Goal: Navigation & Orientation: Find specific page/section

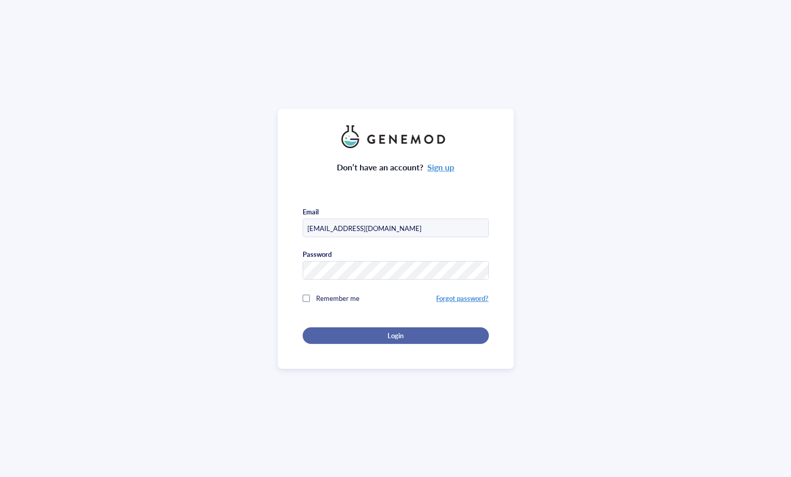
click at [377, 327] on button "Login" at bounding box center [396, 335] width 186 height 17
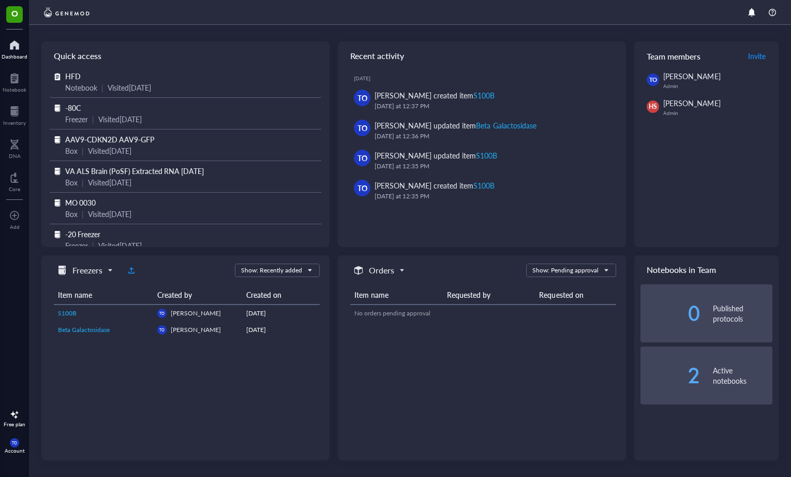
click at [76, 79] on span "HFD" at bounding box center [73, 76] width 16 height 10
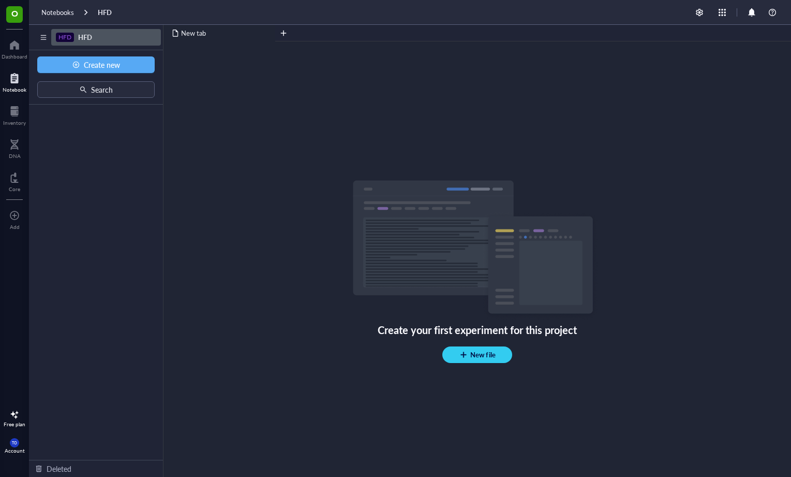
click at [92, 36] on span "HFD" at bounding box center [85, 37] width 14 height 10
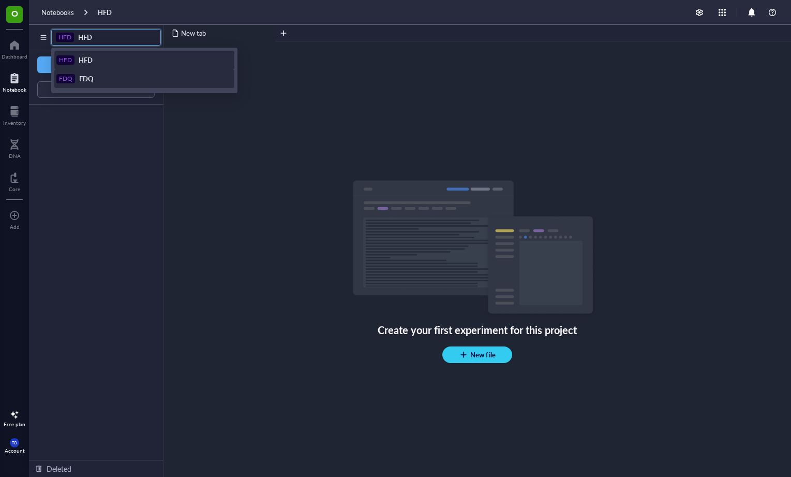
click at [94, 79] on div "FDQ FDQ" at bounding box center [143, 78] width 174 height 9
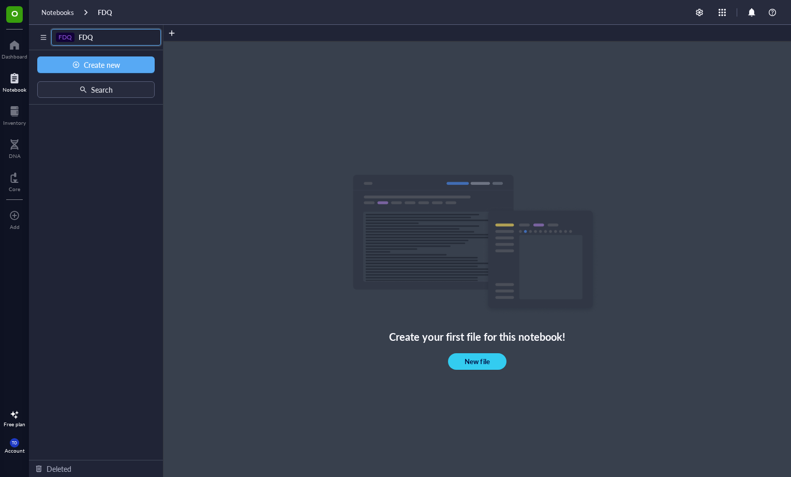
click at [87, 50] on div "135 FDQ FDQ HFD HFD FDQ FDQ" at bounding box center [96, 37] width 134 height 25
click at [67, 23] on div "Notebooks FDQ" at bounding box center [410, 12] width 762 height 25
click at [13, 58] on div "Dashboard" at bounding box center [15, 56] width 26 height 6
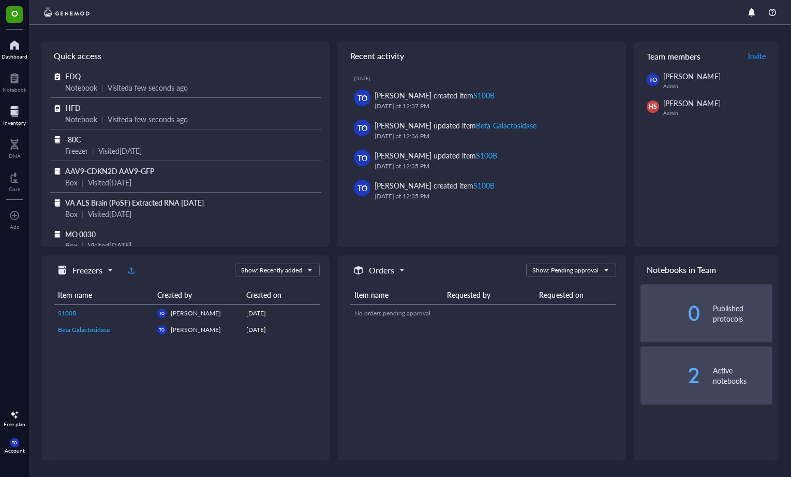
click at [20, 112] on div at bounding box center [14, 111] width 23 height 17
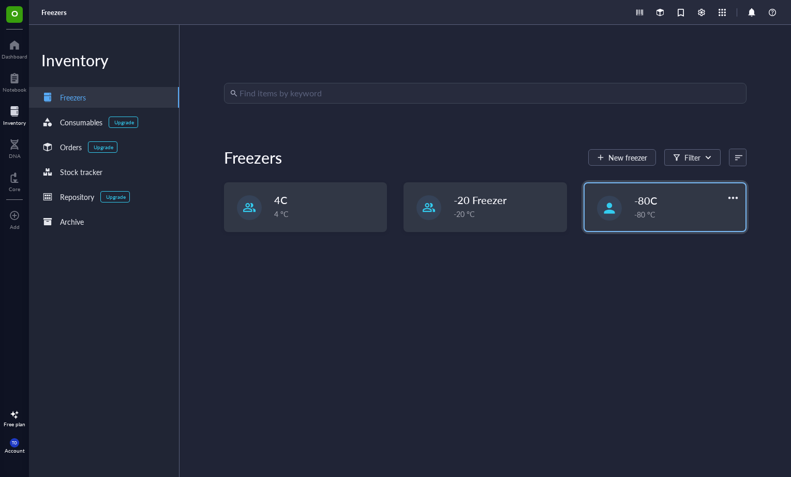
click at [614, 203] on div at bounding box center [609, 208] width 25 height 25
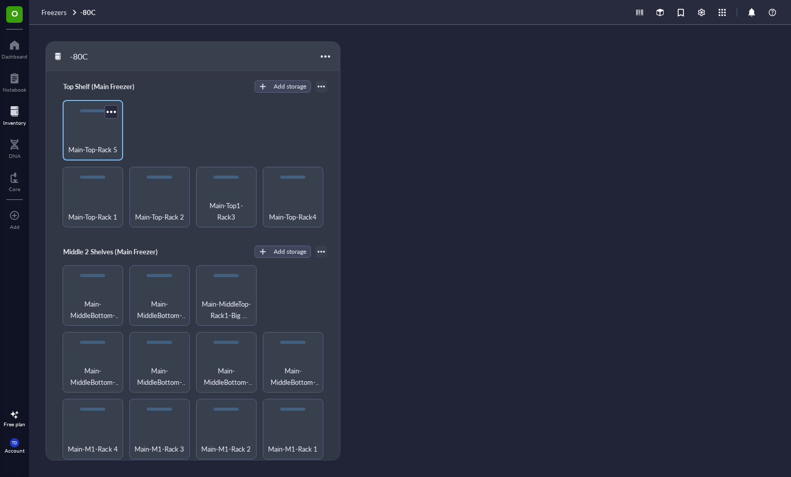
click at [117, 155] on div "Main-Top-Rack 5" at bounding box center [93, 130] width 61 height 61
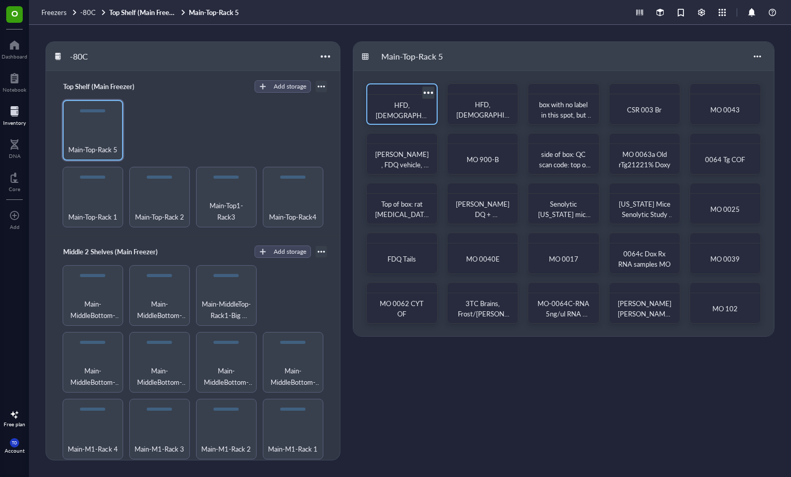
click at [422, 101] on span "HFD, [DEMOGRAPHIC_DATA] KO vs [DEMOGRAPHIC_DATA] WT, box 1, peripheral tissue, …" at bounding box center [402, 136] width 53 height 72
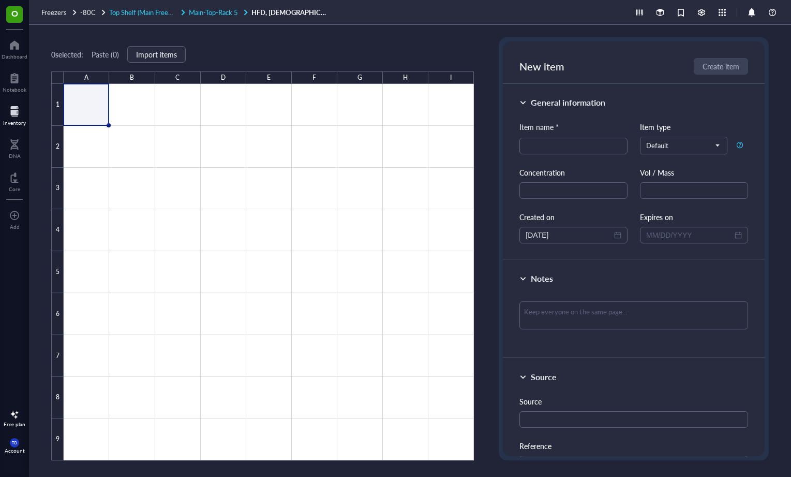
click at [216, 14] on span "Main-Top-Rack 5" at bounding box center [213, 12] width 49 height 10
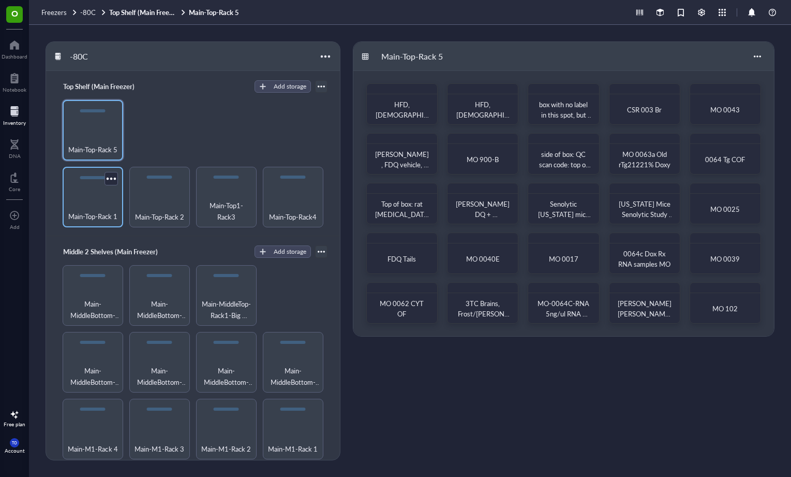
click at [97, 211] on span "Main-Top-Rack 1" at bounding box center [92, 216] width 49 height 11
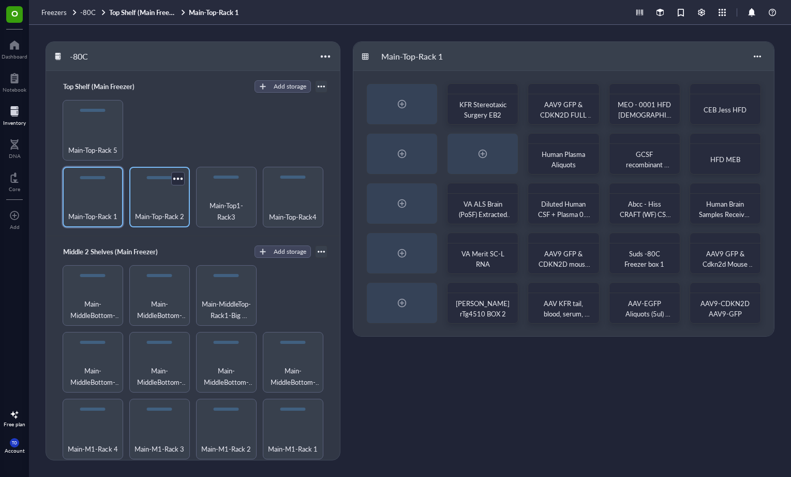
click at [169, 211] on span "Main-Top-Rack 2" at bounding box center [159, 216] width 49 height 11
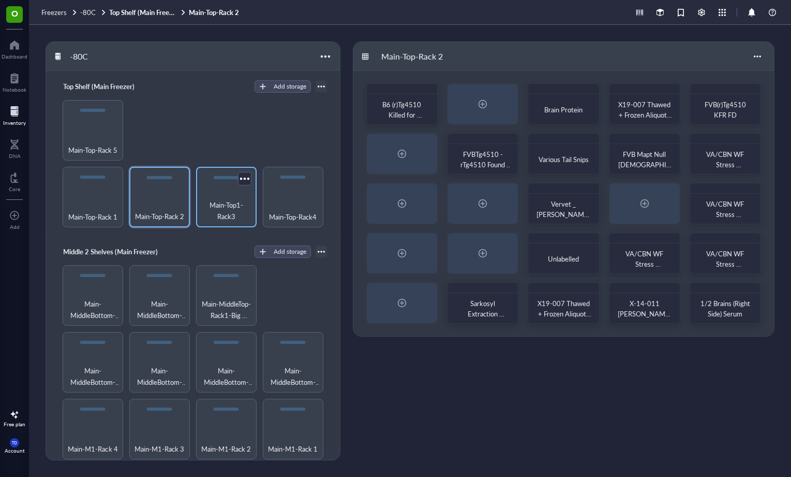
click at [241, 194] on div "Main-Top1-Rack3" at bounding box center [226, 197] width 61 height 61
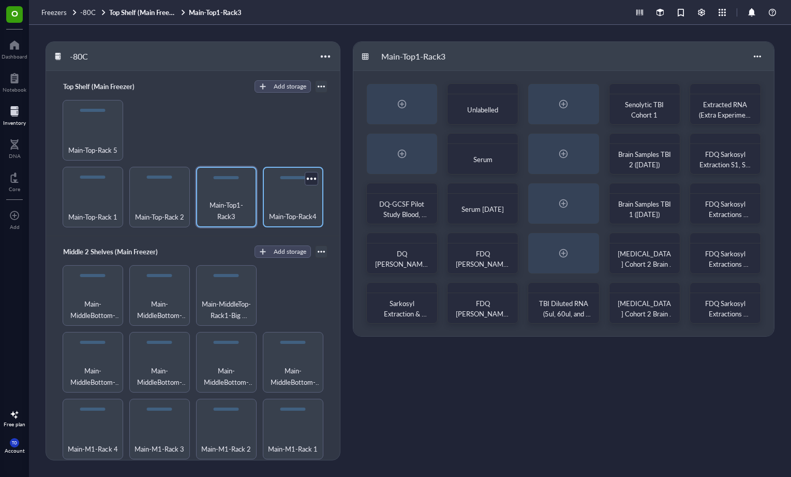
click at [304, 196] on div "Main-Top-Rack4" at bounding box center [293, 197] width 61 height 61
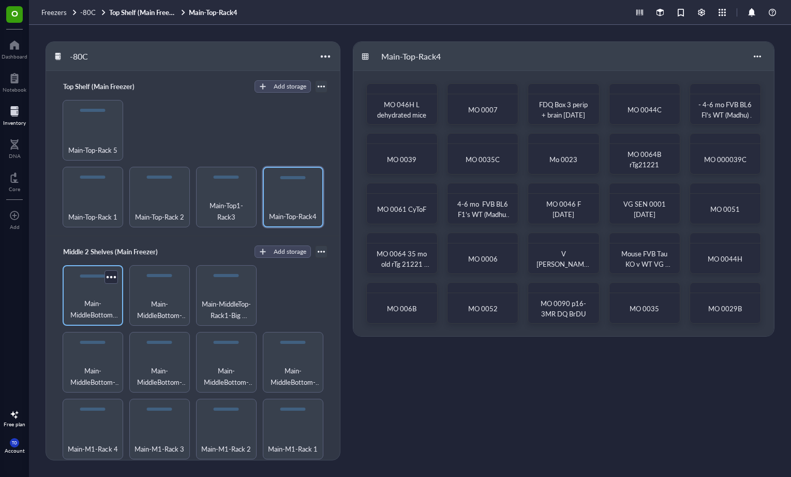
click at [100, 298] on span "Main-MiddleBottom-Rack 2" at bounding box center [93, 309] width 50 height 23
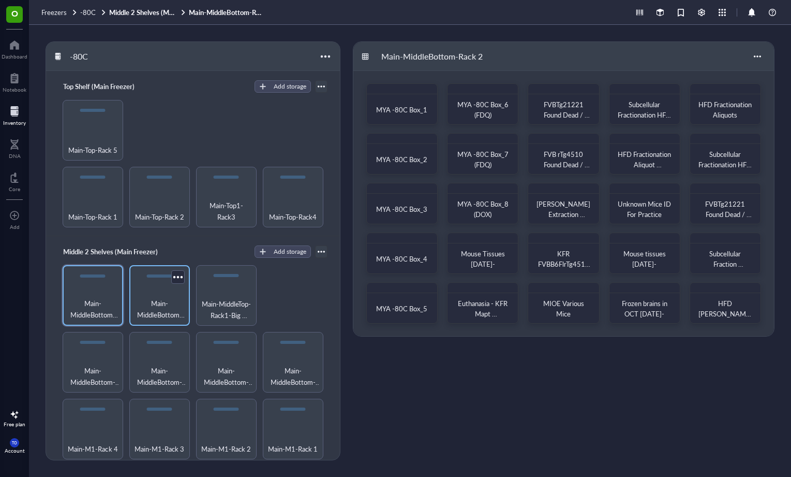
click at [164, 307] on span "Main-MiddleBottom-Rack5-STOMP4" at bounding box center [160, 309] width 50 height 23
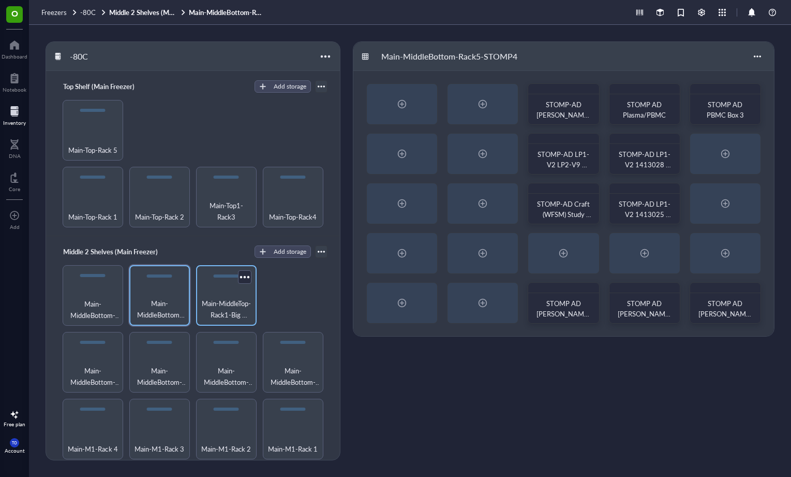
click at [201, 300] on span "Main-MiddleTop-Rack1-Big SToMP UTHSA" at bounding box center [226, 309] width 50 height 23
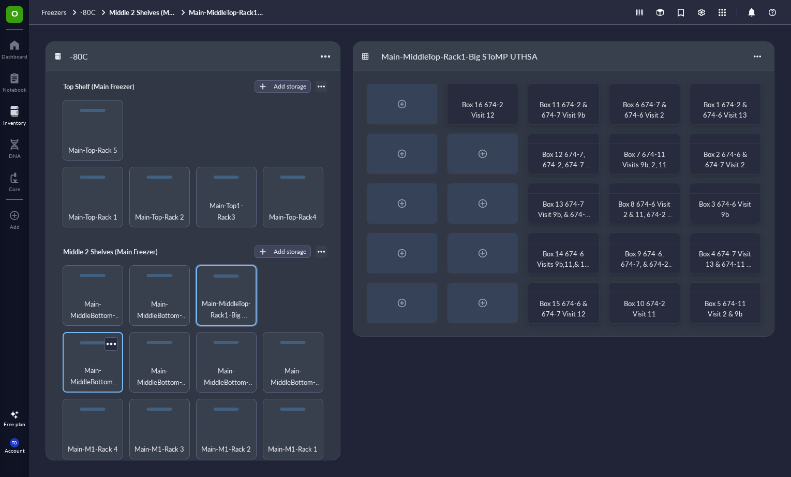
click at [88, 374] on span "Main-MiddleBottom-Rack1" at bounding box center [93, 375] width 50 height 23
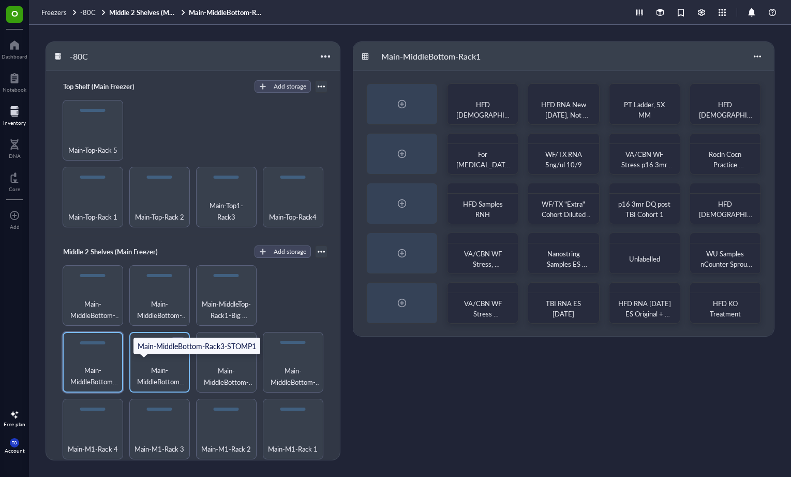
click at [168, 365] on span "Main-MiddleBottom-Rack3-STOMP1" at bounding box center [160, 375] width 50 height 23
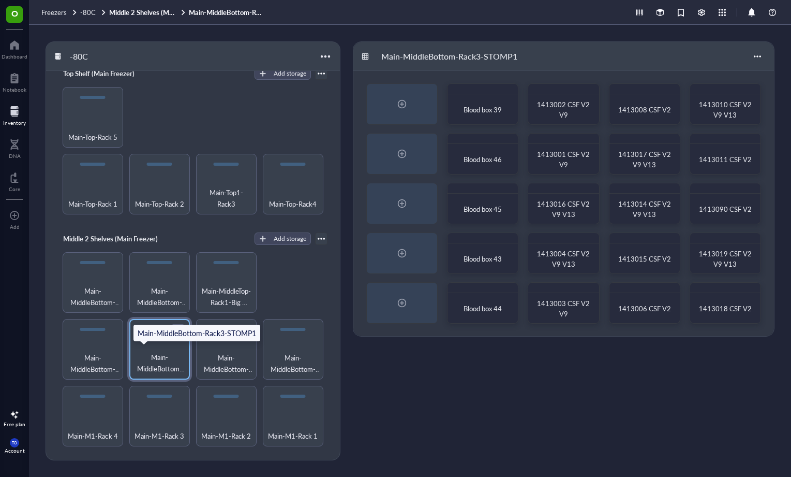
scroll to position [13, 0]
click at [222, 366] on span "Main-MiddleBottom-Rack4-STOMP2" at bounding box center [226, 362] width 50 height 23
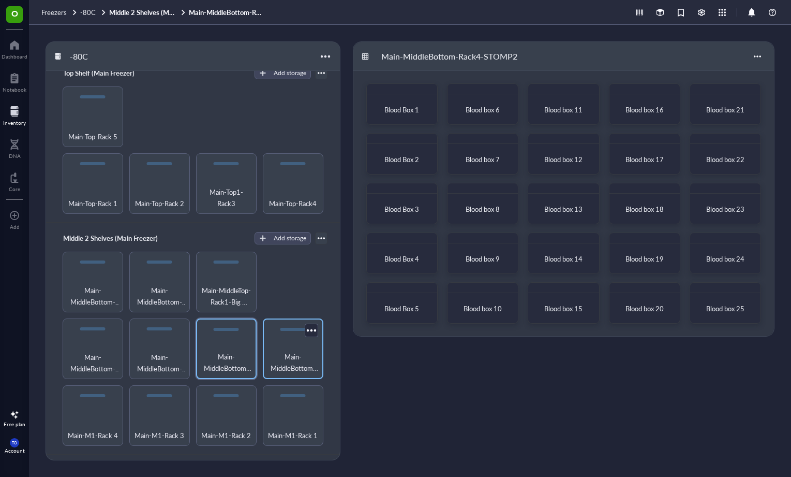
click at [301, 340] on div "Main-MiddleBottom-Rack5-STOMP3" at bounding box center [293, 348] width 61 height 61
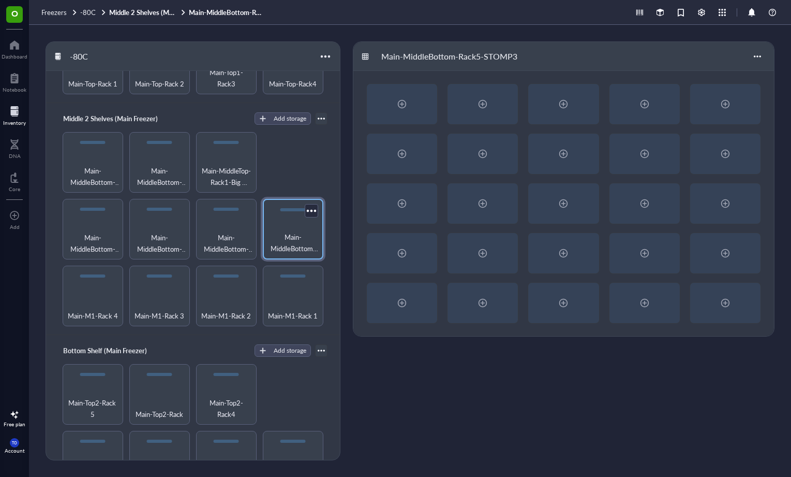
scroll to position [135, 0]
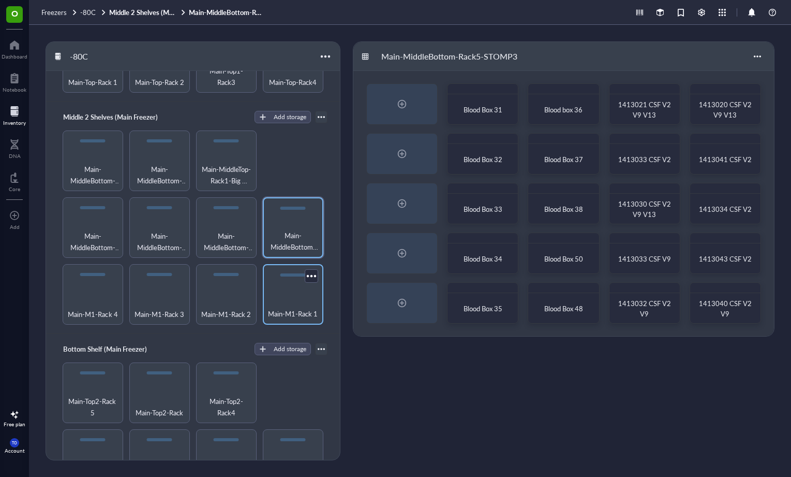
click at [290, 308] on span "Main-M1-Rack 1" at bounding box center [293, 313] width 50 height 11
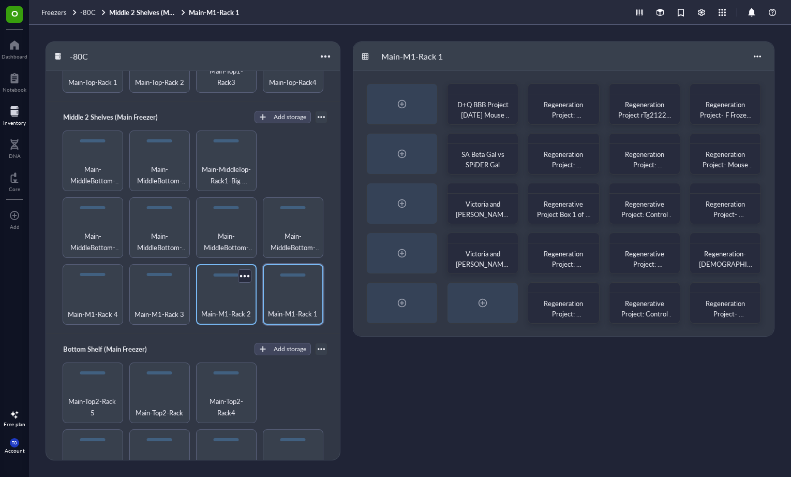
click at [240, 284] on div "Main-M1-Rack 2" at bounding box center [226, 294] width 61 height 61
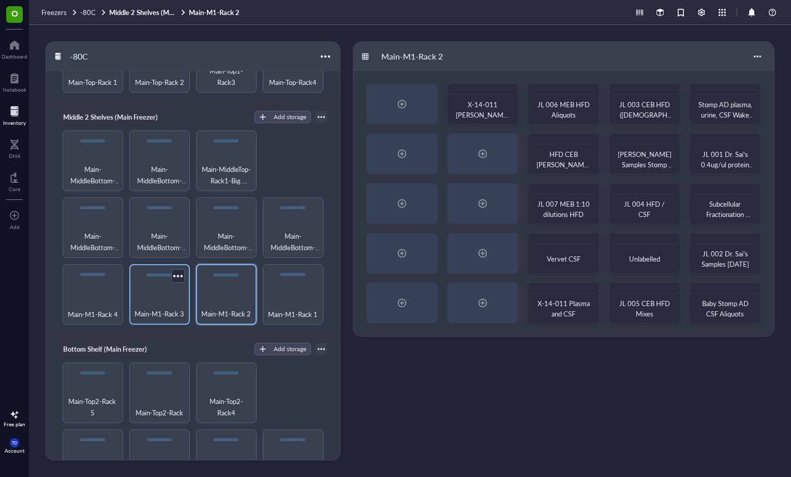
click at [166, 308] on span "Main-M1-Rack 3" at bounding box center [160, 313] width 50 height 11
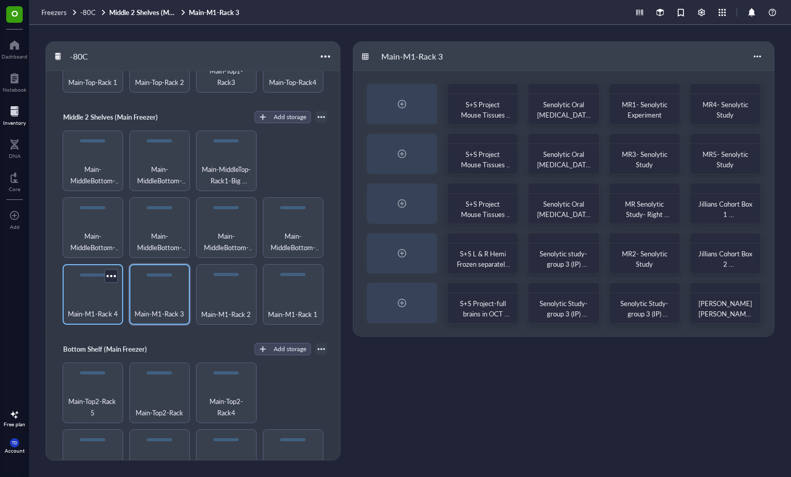
click at [96, 286] on div "Main-M1-Rack 4" at bounding box center [93, 294] width 61 height 61
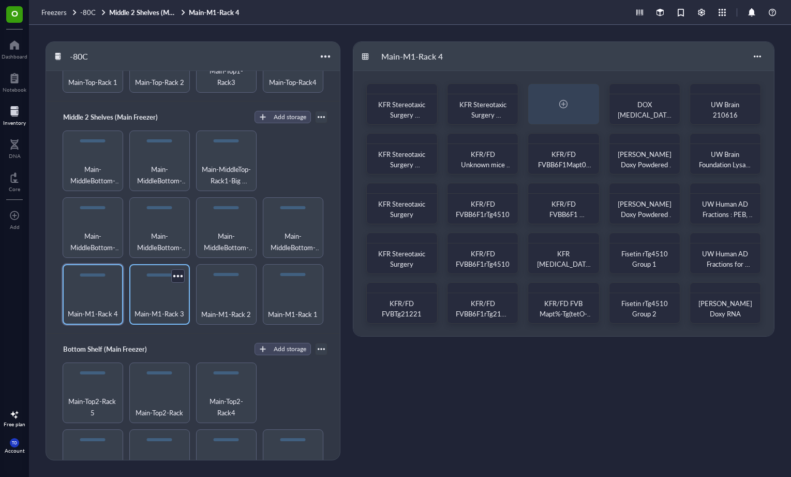
scroll to position [280, 0]
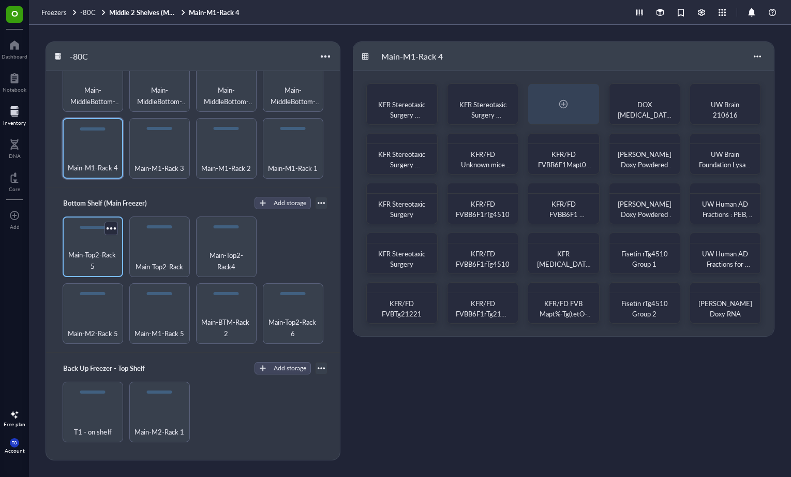
click at [110, 250] on span "Main-Top2-Rack 5" at bounding box center [93, 260] width 50 height 23
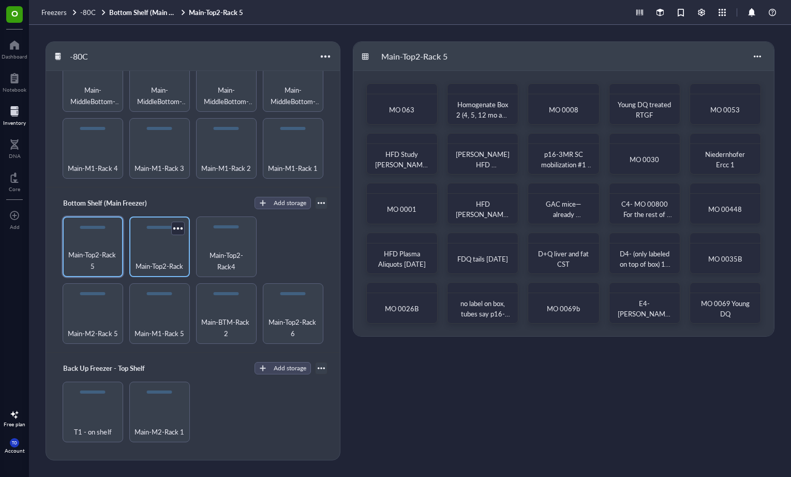
click at [171, 252] on div "Main-Top2-Rack" at bounding box center [160, 260] width 50 height 23
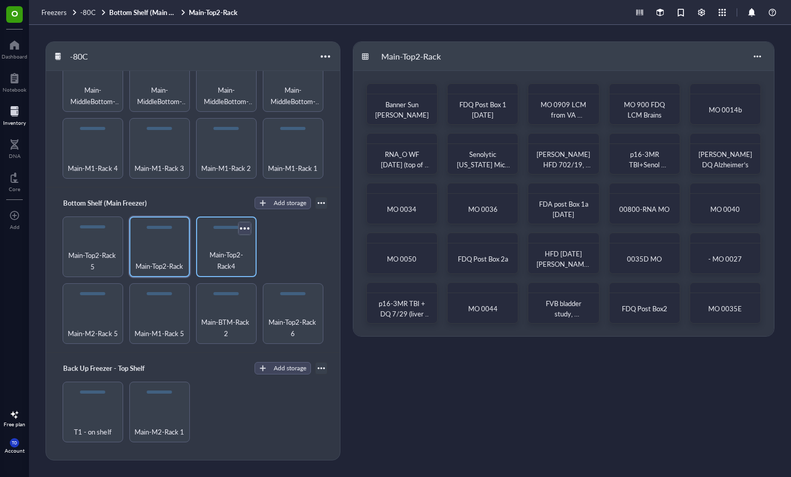
click at [239, 228] on div at bounding box center [244, 227] width 15 height 15
click at [225, 249] on span "Main-Top2-Rack4" at bounding box center [226, 260] width 50 height 23
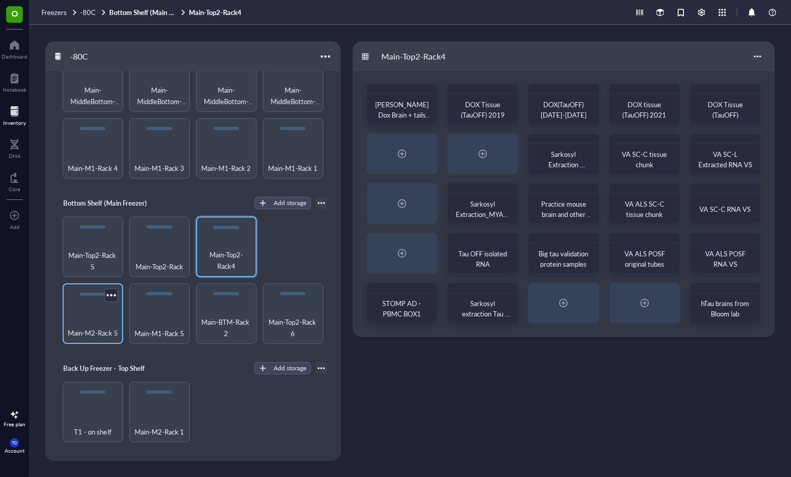
click at [90, 327] on span "Main-M2-Rack 5" at bounding box center [93, 332] width 50 height 11
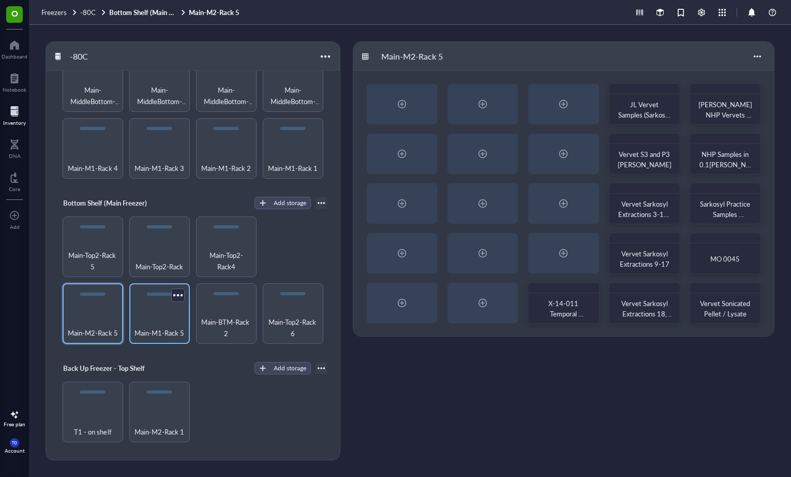
click at [169, 327] on span "Main-M1-Rack 5" at bounding box center [160, 332] width 50 height 11
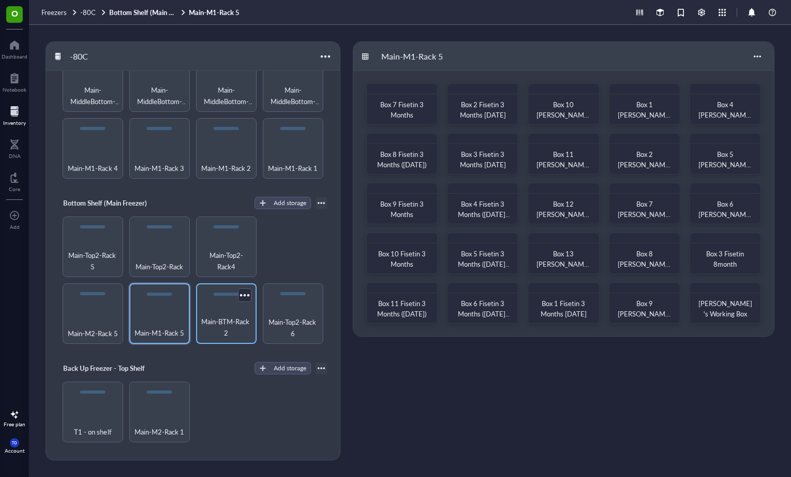
click at [218, 316] on span "Main-BTM-Rack 2" at bounding box center [226, 327] width 50 height 23
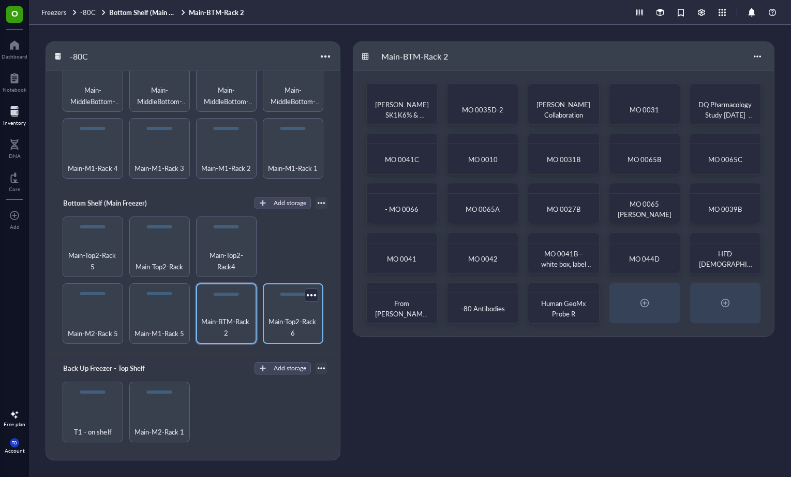
click at [304, 316] on span "Main-Top2-Rack 6" at bounding box center [293, 327] width 50 height 23
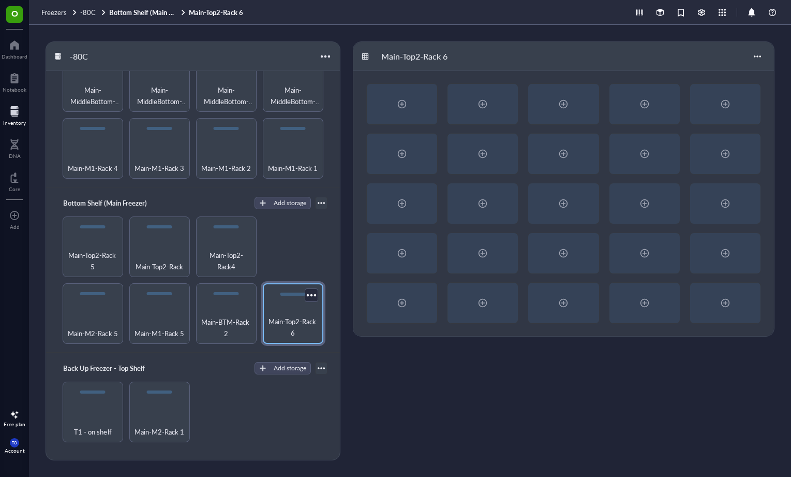
click at [309, 318] on span "Main-Top2-Rack 6" at bounding box center [293, 327] width 50 height 23
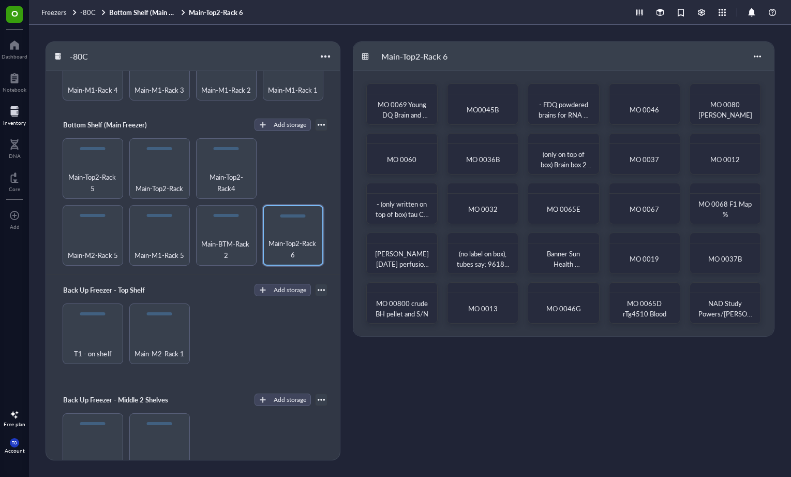
scroll to position [358, 0]
click at [100, 348] on span "T1 - on shelf" at bounding box center [92, 353] width 37 height 11
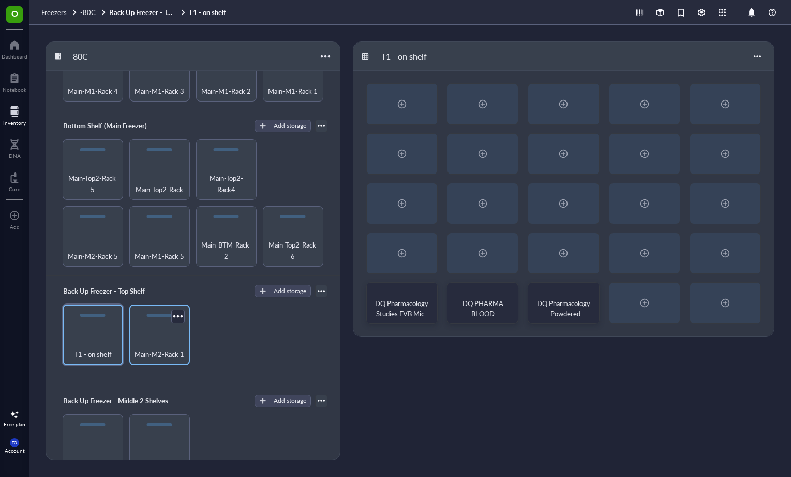
click at [165, 348] on span "Main-M2-Rack 1" at bounding box center [160, 353] width 50 height 11
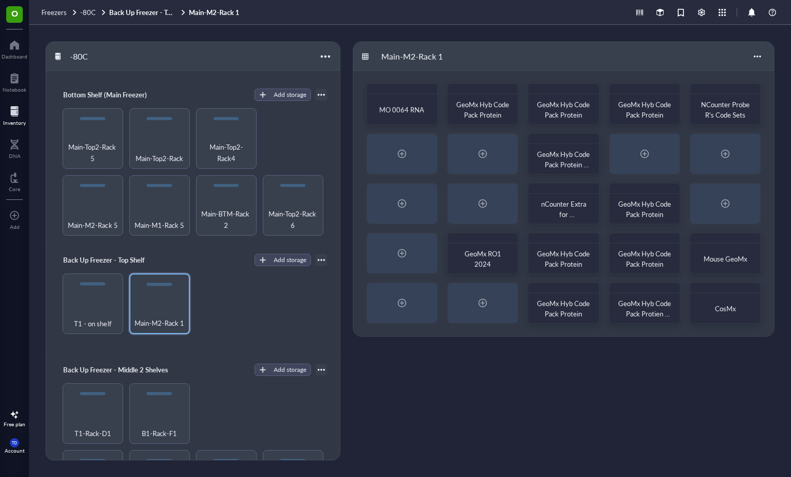
scroll to position [483, 0]
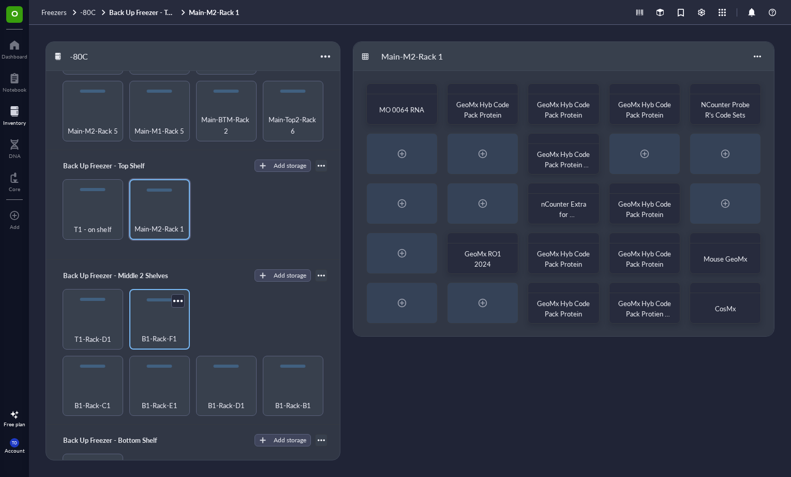
click at [154, 335] on div "B1-Rack-F1" at bounding box center [159, 319] width 61 height 61
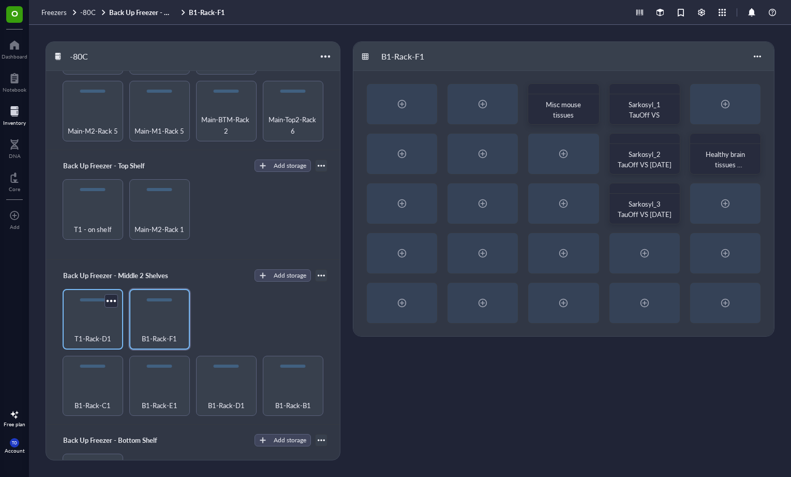
click at [100, 333] on span "T1-Rack-D1" at bounding box center [93, 338] width 37 height 11
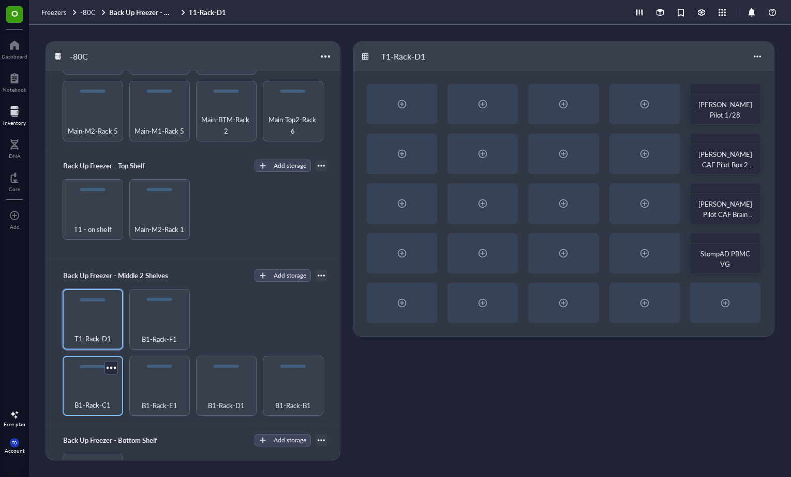
click at [106, 366] on div at bounding box center [111, 367] width 17 height 17
click at [82, 388] on div "B1-Rack-C1" at bounding box center [93, 399] width 50 height 23
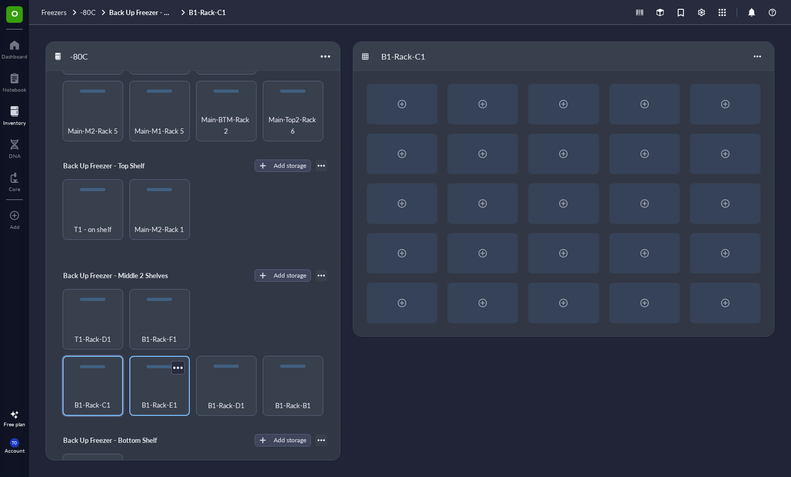
click at [140, 388] on div "B1-Rack-E1" at bounding box center [160, 399] width 50 height 23
click at [246, 388] on div "B1-Rack-D1" at bounding box center [226, 399] width 50 height 23
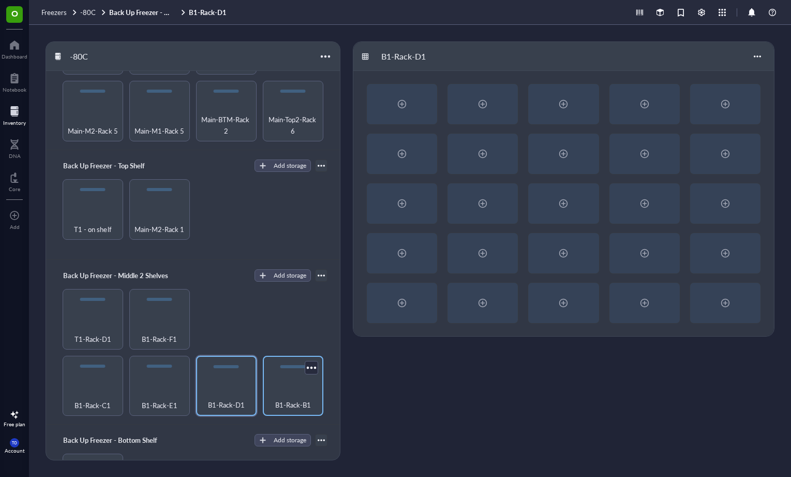
click at [311, 388] on div "B1-Rack-B1" at bounding box center [293, 399] width 50 height 23
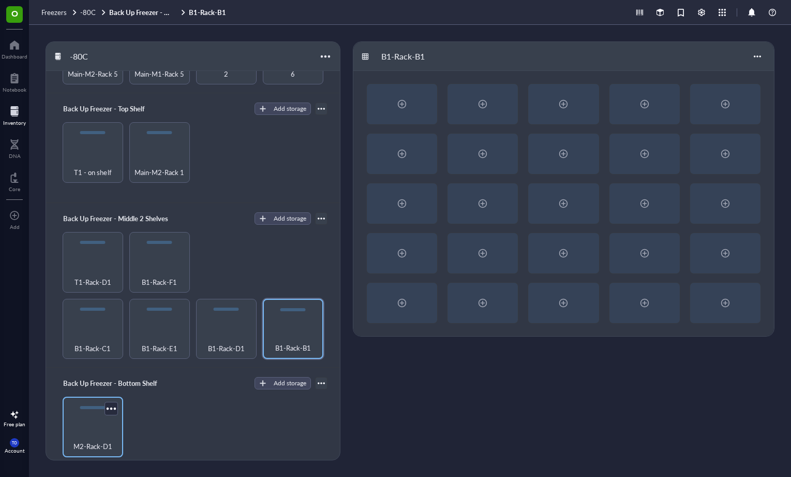
click at [90, 415] on div "M2-Rack-D1" at bounding box center [93, 426] width 61 height 61
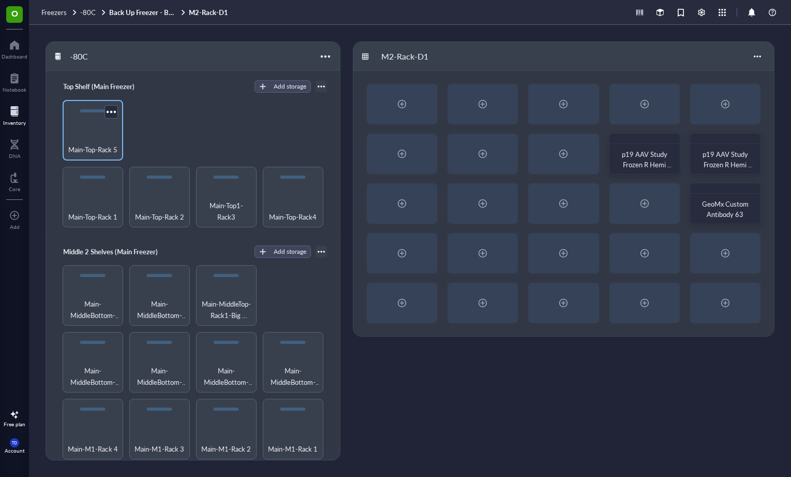
click at [101, 152] on span "Main-Top-Rack 5" at bounding box center [92, 149] width 49 height 11
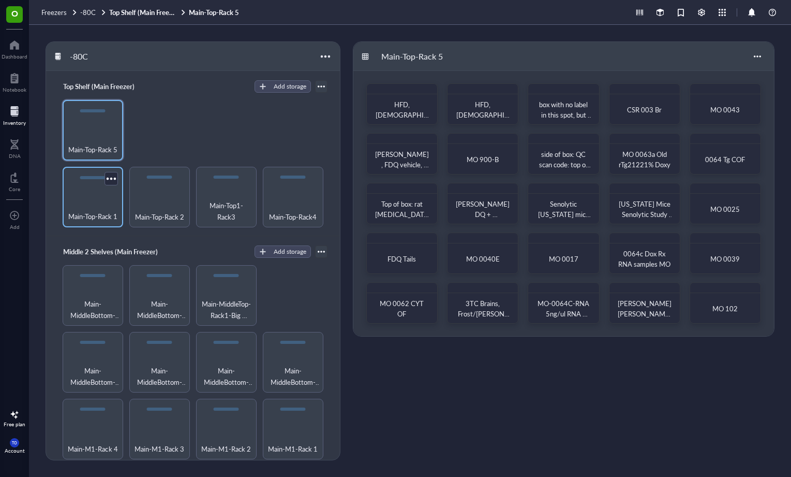
click at [105, 193] on div "Main-Top-Rack 1" at bounding box center [93, 197] width 61 height 61
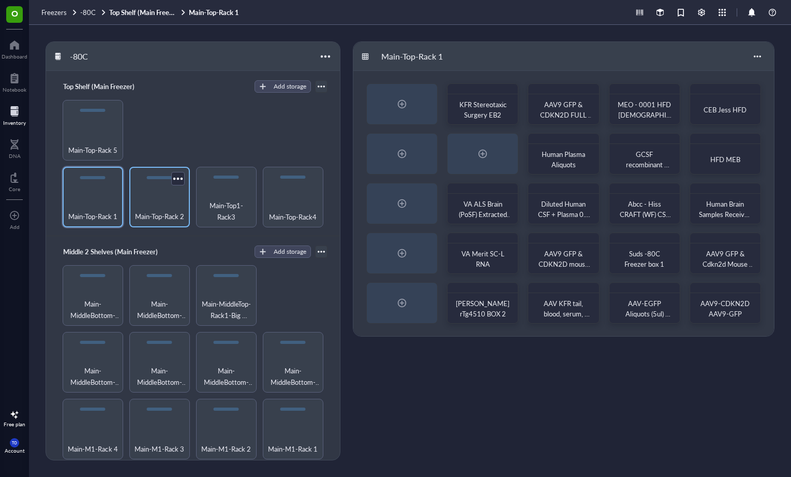
click at [139, 214] on span "Main-Top-Rack 2" at bounding box center [159, 216] width 49 height 11
